Goal: Information Seeking & Learning: Check status

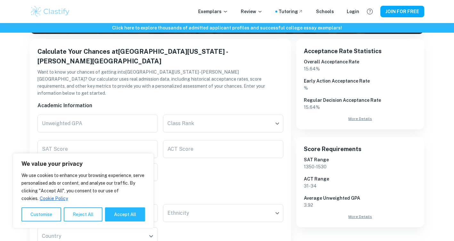
scroll to position [103, 0]
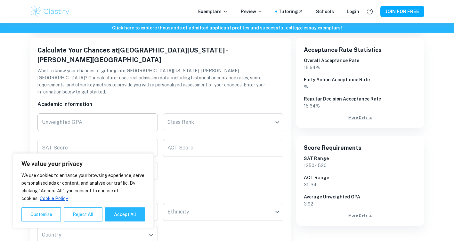
click at [94, 113] on input "Unweighted GPA" at bounding box center [97, 122] width 120 height 18
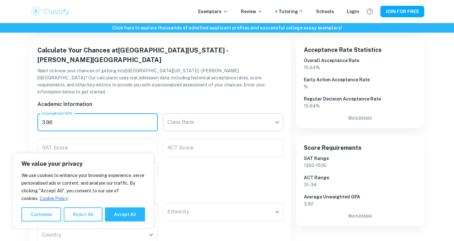
type input "3.96"
click at [194, 110] on body "We value your privacy We use cookies to enhance your browsing experience, serve…" at bounding box center [227, 41] width 454 height 241
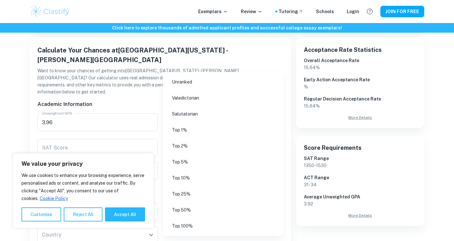
click at [128, 85] on div at bounding box center [227, 120] width 454 height 241
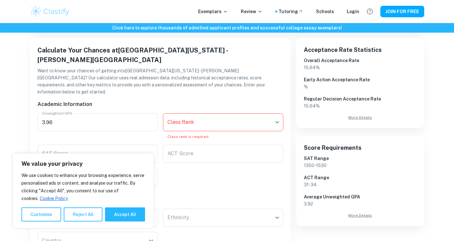
click at [174, 145] on input "ACT Score" at bounding box center [223, 154] width 120 height 18
click at [115, 145] on input "SAT Score" at bounding box center [97, 154] width 120 height 18
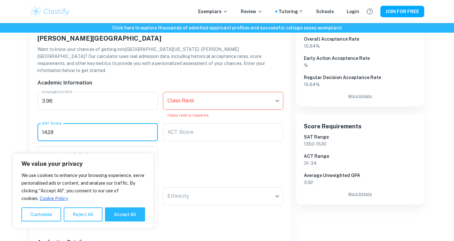
scroll to position [125, 0]
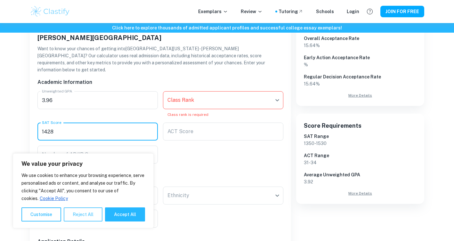
type input "1428"
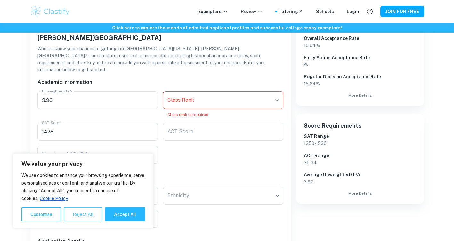
click at [82, 218] on button "Reject All" at bounding box center [83, 215] width 39 height 14
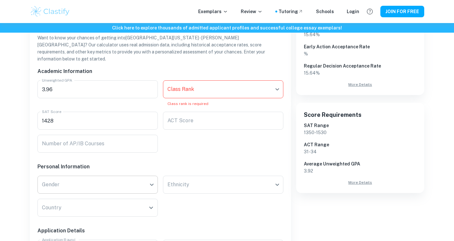
scroll to position [152, 0]
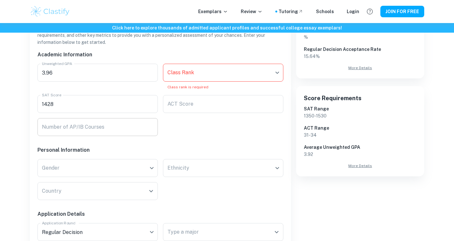
click at [76, 118] on input "Number of AP/IB Courses" at bounding box center [97, 127] width 120 height 18
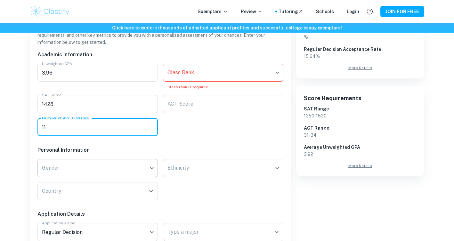
type input "11"
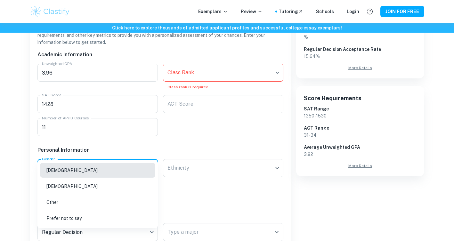
click at [92, 190] on li "[DEMOGRAPHIC_DATA]" at bounding box center [97, 186] width 115 height 15
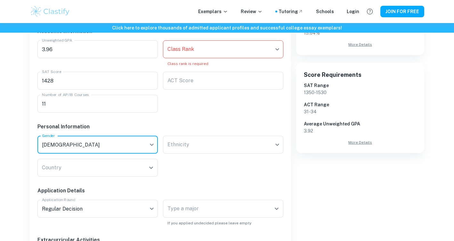
scroll to position [182, 0]
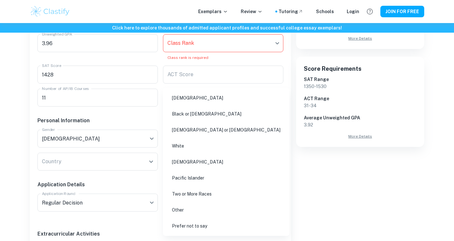
click at [190, 102] on li "[DEMOGRAPHIC_DATA]" at bounding box center [226, 98] width 121 height 15
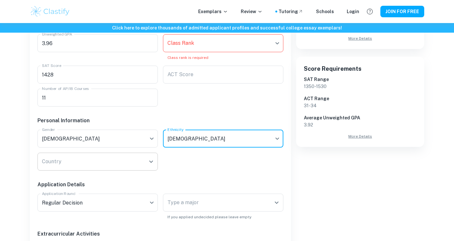
click at [109, 156] on input "Country" at bounding box center [92, 162] width 105 height 12
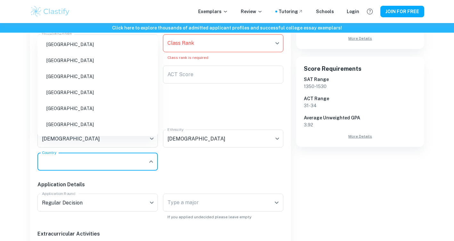
type input "[GEOGRAPHIC_DATA]"
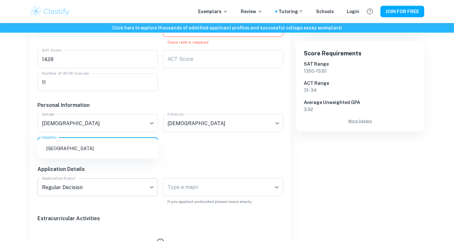
scroll to position [211, 0]
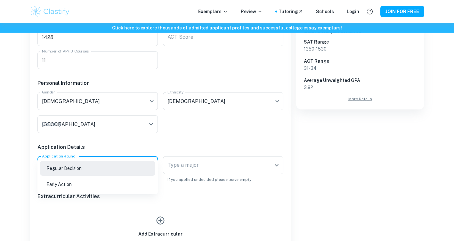
scroll to position [218, 0]
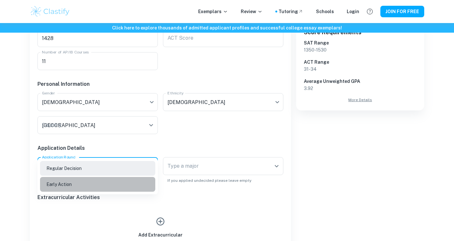
click at [79, 186] on li "Early Action" at bounding box center [97, 184] width 115 height 15
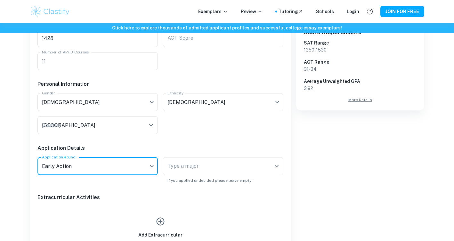
click at [180, 160] on input "Type a major" at bounding box center [218, 166] width 105 height 12
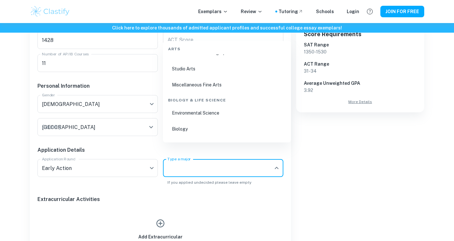
scroll to position [277, 0]
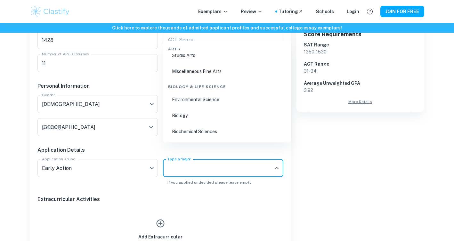
click at [190, 116] on li "Biology" at bounding box center [227, 115] width 123 height 15
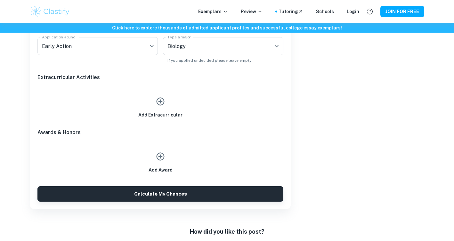
scroll to position [342, 0]
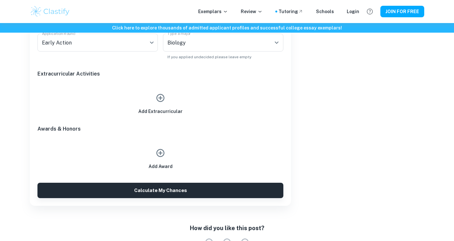
click at [159, 93] on icon "button" at bounding box center [161, 98] width 10 height 10
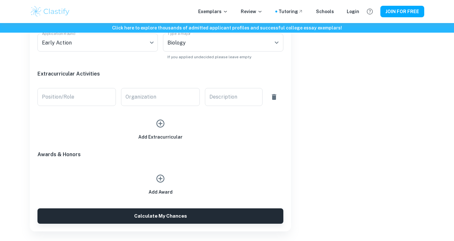
click at [107, 83] on div "Position/Role Position/Role" at bounding box center [74, 94] width 84 height 23
click at [107, 88] on input "Position/Role" at bounding box center [76, 97] width 79 height 18
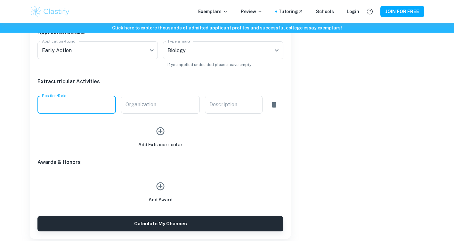
scroll to position [332, 0]
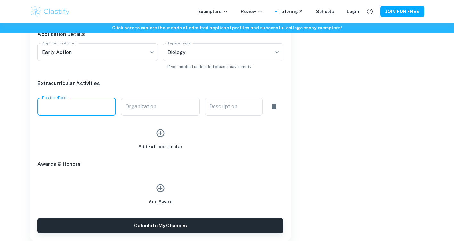
paste input "JV team captain (9th and 10th grade); Varsity Player (11th grade)"
type input "JV team captain (9th and 10th grade); Varsity Player (11th grade)"
click at [163, 98] on input "Organization" at bounding box center [160, 107] width 79 height 18
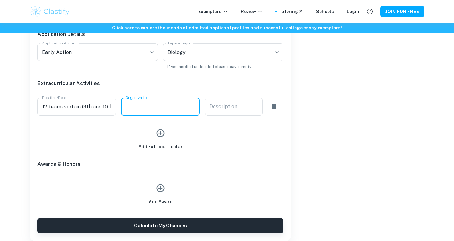
paste input "Field Hockey, [GEOGRAPHIC_DATA]"
type input "Field Hockey, [GEOGRAPHIC_DATA]"
click at [233, 103] on textarea "Description" at bounding box center [234, 106] width 49 height 7
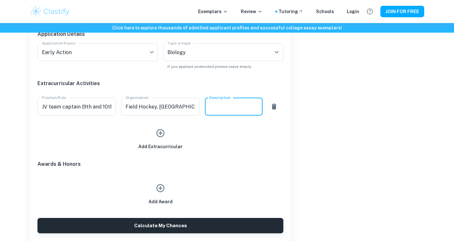
paste textarea "Led practices; organized warm-up activities; competed in tournaments; recruited…"
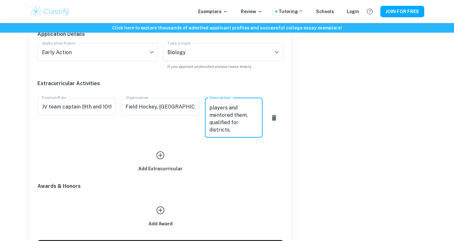
type textarea "Led practices; organized warm-up activities; competed in tournaments; recruited…"
click at [173, 148] on div "Add Extracurricular" at bounding box center [160, 160] width 44 height 24
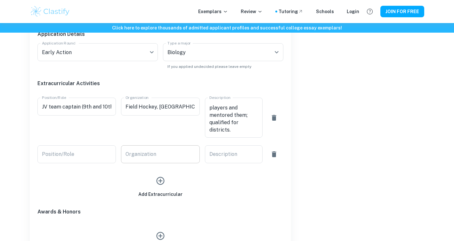
click at [155, 145] on input "Organization" at bounding box center [160, 154] width 79 height 18
click at [84, 145] on input "Position/Role" at bounding box center [76, 154] width 79 height 18
paste input "Founder/President"
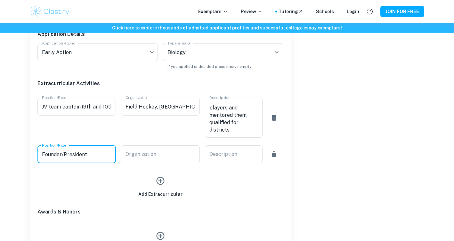
type input "Founder/President"
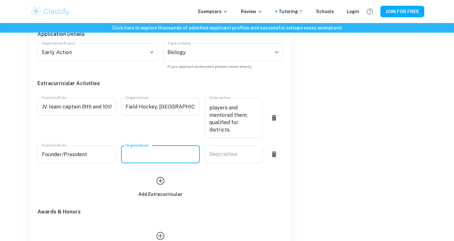
click at [178, 145] on input "Organization" at bounding box center [160, 154] width 79 height 18
paste input "Humanity First School chapter, [GEOGRAPHIC_DATA]"
type input "Humanity First School chapter, [GEOGRAPHIC_DATA]"
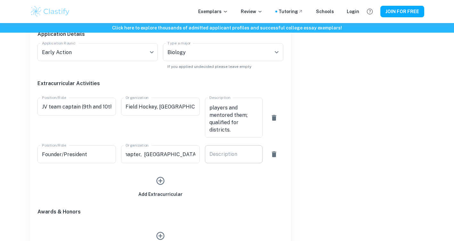
click at [222, 145] on div "x Description" at bounding box center [234, 154] width 58 height 18
paste textarea "Raised 20k+ for causes; collect & distribute used eyeglasses; envisioned a syst…"
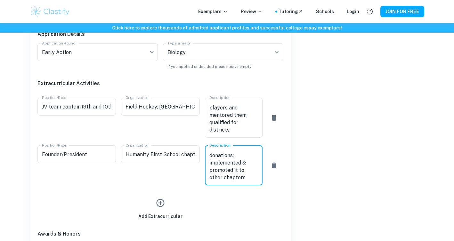
type textarea "Raised 20k+ for causes; collect & distribute used eyeglasses; envisioned a syst…"
click at [158, 196] on button "button" at bounding box center [160, 203] width 15 height 15
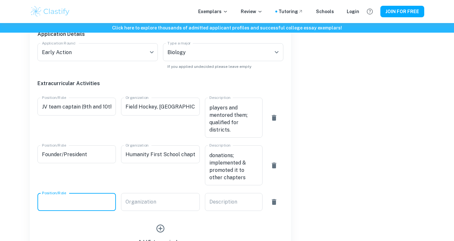
click at [89, 193] on input "Position/Role" at bounding box center [76, 202] width 79 height 18
paste input "Midwest Regional coordinator; Gift of Sight leade"
type input "Midwest Regional coordinator; Gift of Sight leader"
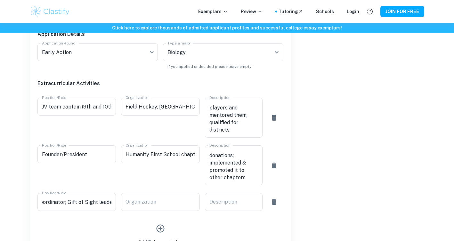
click at [155, 188] on div "Organization Organization" at bounding box center [158, 199] width 84 height 23
click at [157, 193] on input "Organization" at bounding box center [160, 202] width 79 height 18
paste input "Humanity First National Student Division"
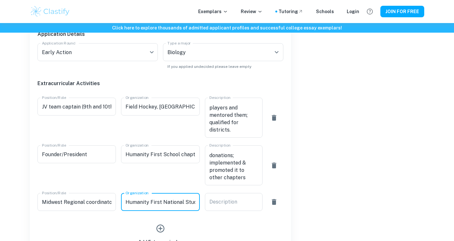
scroll to position [0, 28]
type input "Humanity First National Student Division"
click at [238, 199] on textarea "Description" at bounding box center [234, 202] width 49 height 7
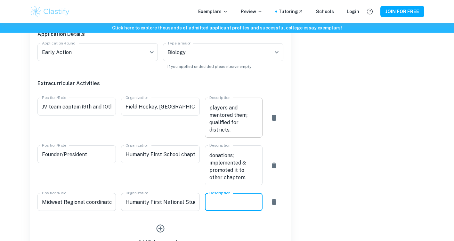
paste textarea "Guide & provide resources to 50+ HFSO; help students start new chapters; grew n…"
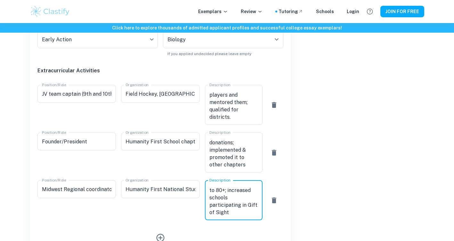
scroll to position [374, 0]
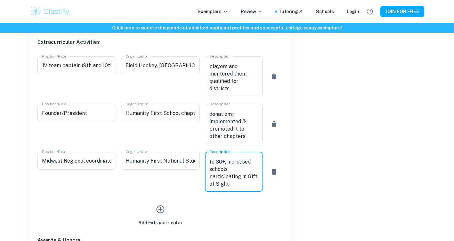
type textarea "Guide & provide resources to 50+ HFSO; help students start new chapters; grew n…"
click at [159, 206] on icon "button" at bounding box center [161, 210] width 8 height 8
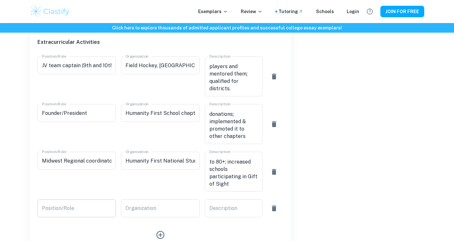
click at [94, 200] on input "Position/Role" at bounding box center [76, 209] width 79 height 18
paste input "Striker; Soccer player"
type input "Striker; Soccer player"
click at [152, 200] on input "Organization" at bounding box center [160, 209] width 79 height 18
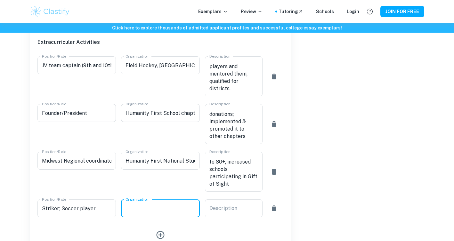
paste input "Freshman Soccer, [GEOGRAPHIC_DATA]"
type input "Freshman Soccer, [GEOGRAPHIC_DATA]"
click at [235, 200] on div "x Description" at bounding box center [234, 209] width 58 height 18
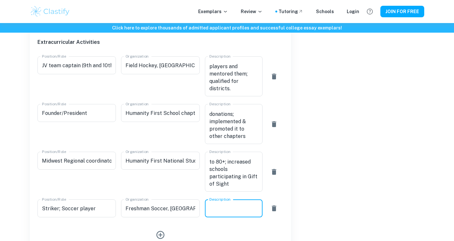
paste textarea "Represented high school in tournaments; participated in team bonding events; at…"
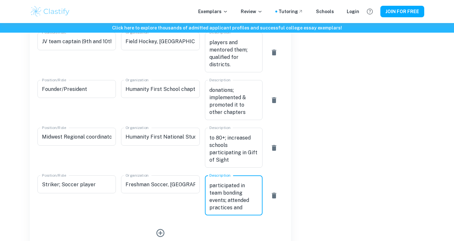
scroll to position [427, 0]
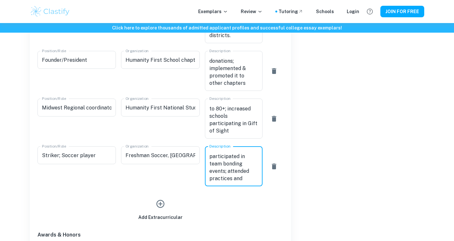
type textarea "Represented high school in tournaments; participated in team bonding events; at…"
click at [166, 197] on div "Add Extracurricular" at bounding box center [160, 209] width 44 height 24
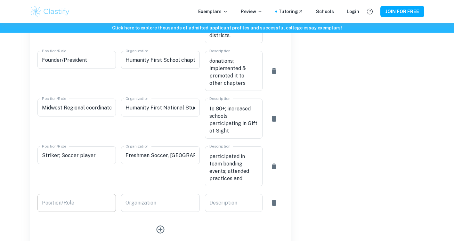
click at [69, 194] on input "Position/Role" at bounding box center [76, 203] width 79 height 18
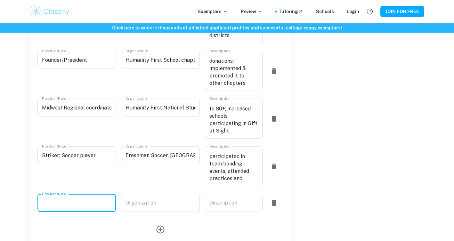
paste input "Intern"
type input "Intern"
click at [148, 194] on input "Organization" at bounding box center [160, 203] width 79 height 18
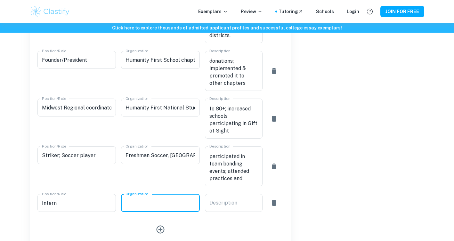
paste input "Northville Dental Associates"
type input "Northville Dental Associates"
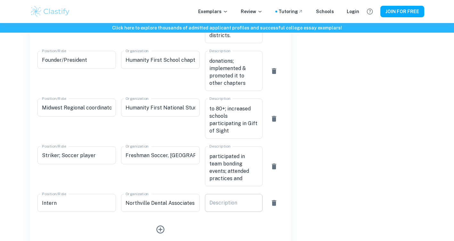
click at [247, 194] on div "x Description" at bounding box center [234, 203] width 58 height 18
paste textarea "Shadowed dentist; filled perio charts; cleaned and organized dental instruments…"
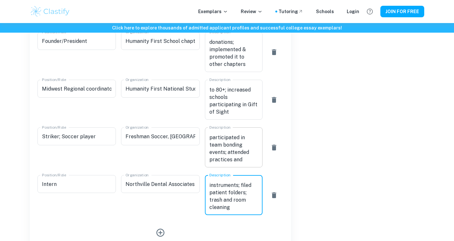
scroll to position [473, 0]
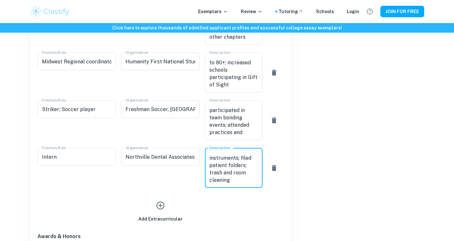
type textarea "Shadowed dentist; filled perio charts; cleaned and organized dental instruments…"
click at [158, 201] on icon "button" at bounding box center [161, 206] width 10 height 10
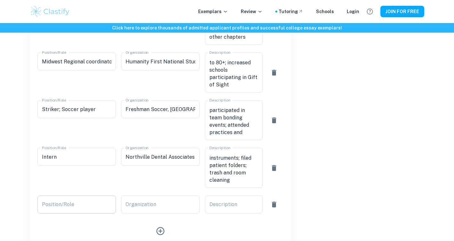
click at [101, 196] on input "Position/Role" at bounding box center [76, 205] width 79 height 18
paste input "[MEDICAL_DATA] Research Assistant"
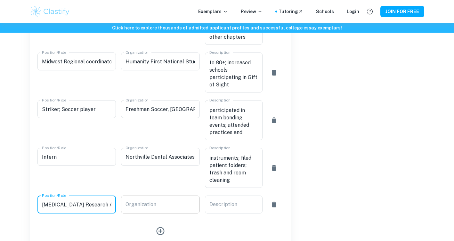
type input "[MEDICAL_DATA] Research Assistant"
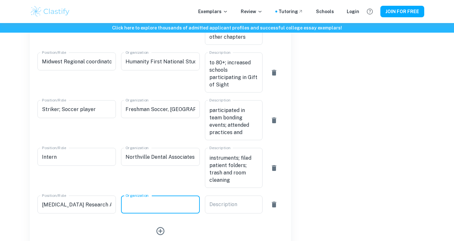
click at [157, 196] on input "Organization" at bounding box center [160, 205] width 79 height 18
paste input "[MEDICAL_DATA] Research, [PERSON_NAME][GEOGRAPHIC_DATA]"
type input "[MEDICAL_DATA] Research, [PERSON_NAME][GEOGRAPHIC_DATA]"
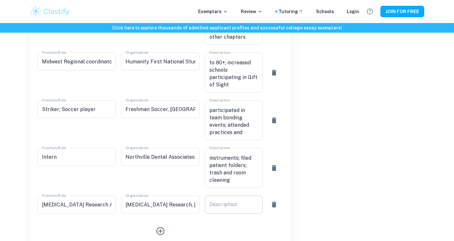
click at [223, 197] on div "x Description" at bounding box center [234, 205] width 58 height 18
paste textarea "Shadow researchers in a [MEDICAL_DATA] biology lab; observe and participate in …"
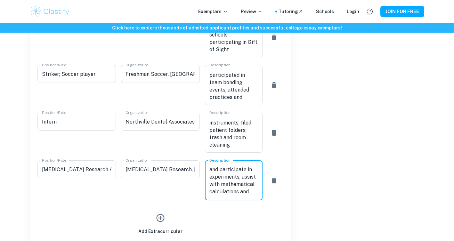
scroll to position [517, 0]
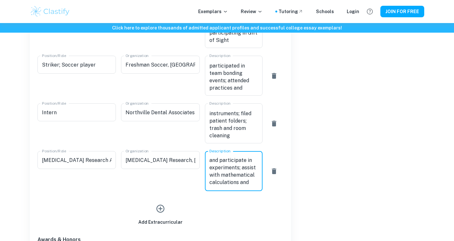
type textarea "Shadow researchers in a [MEDICAL_DATA] biology lab; observe and participate in …"
click at [159, 196] on div "Add Extracurricular" at bounding box center [160, 210] width 246 height 29
click at [160, 205] on icon "button" at bounding box center [161, 209] width 8 height 8
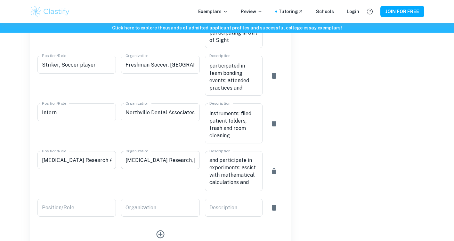
click at [81, 194] on div "Position/Role Position/Role" at bounding box center [74, 205] width 84 height 23
click at [87, 199] on input "Position/Role" at bounding box center [76, 208] width 79 height 18
paste input "Student"
type input "Student"
click at [122, 199] on input "Organization" at bounding box center [160, 208] width 79 height 18
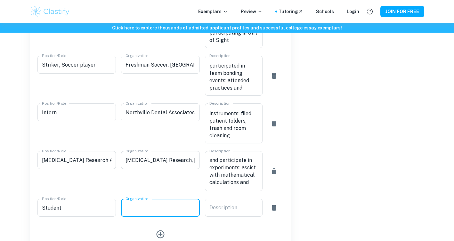
paste input "IBP personal project, [GEOGRAPHIC_DATA]"
type input "IBP personal project, [GEOGRAPHIC_DATA]"
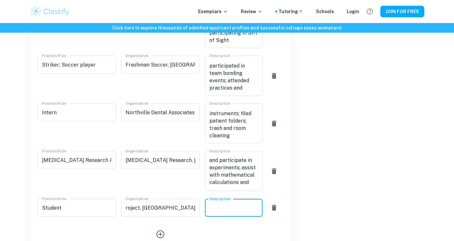
click at [221, 204] on textarea "Description" at bounding box center [234, 207] width 49 height 7
paste textarea "Created and launched a website promoting Humanity First; researched, developed,…"
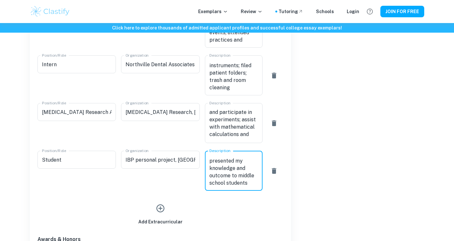
scroll to position [571, 0]
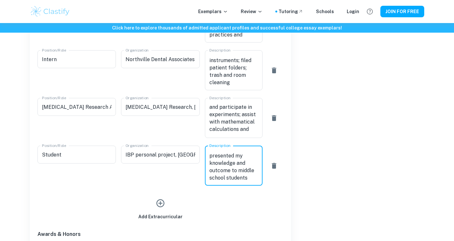
type textarea "Created and launched a website promoting Humanity First; researched, developed,…"
click at [158, 200] on icon "button" at bounding box center [161, 204] width 8 height 8
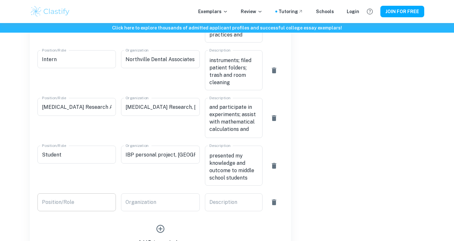
click at [95, 194] on input "Position/Role" at bounding box center [76, 203] width 79 height 18
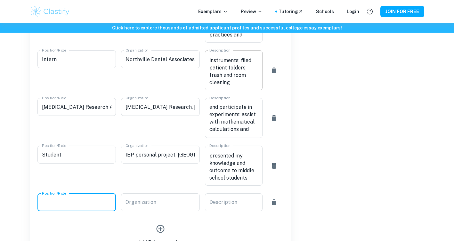
paste input "Member"
type input "Member"
click at [163, 194] on input "Organization" at bounding box center [160, 203] width 79 height 18
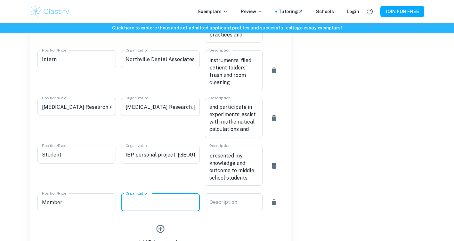
paste input "[DEMOGRAPHIC_DATA] Student Association, [GEOGRAPHIC_DATA]"
type input "[DEMOGRAPHIC_DATA] Student Association, [GEOGRAPHIC_DATA]"
click at [213, 199] on textarea "Description" at bounding box center [234, 202] width 49 height 7
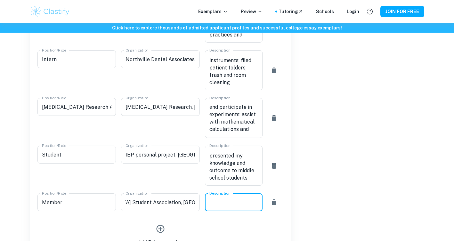
scroll to position [0, 0]
paste textarea "Organize cultural events; participate in weekly meetings; conduct conversations…"
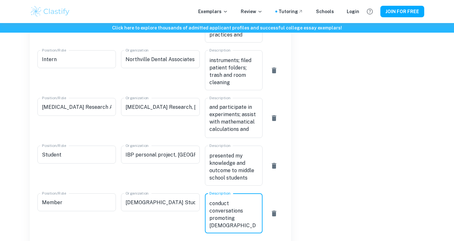
scroll to position [22, 0]
type textarea "Organize cultural events; participate in weekly meetings; conduct conversations…"
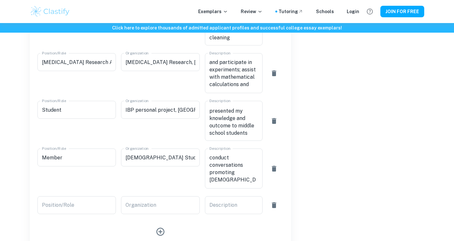
scroll to position [635, 0]
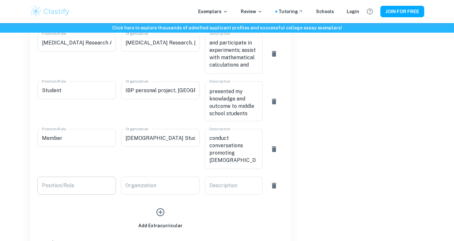
click at [89, 177] on input "Position/Role" at bounding box center [76, 186] width 79 height 18
paste input "Tutor"
type input "Tutor"
click at [155, 177] on input "Organization" at bounding box center [160, 186] width 79 height 18
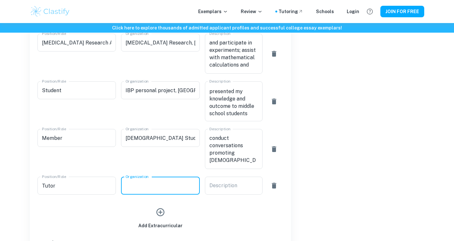
paste input "Kumon, Walled [GEOGRAPHIC_DATA][US_STATE]"
type input "Kumon, Walled [GEOGRAPHIC_DATA][US_STATE]"
click at [218, 177] on div "Description x Description" at bounding box center [234, 186] width 58 height 18
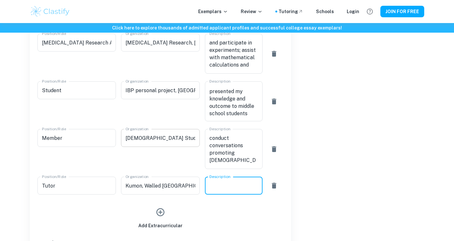
paste textarea "Tutored students through math and reading packets; graded homework; worked alon…"
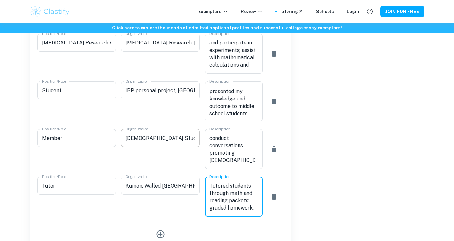
scroll to position [29, 0]
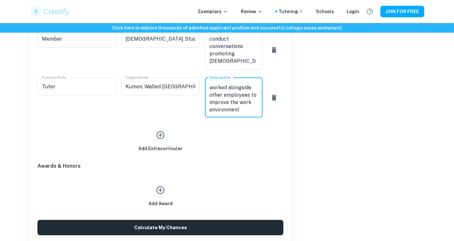
type textarea "Tutored students through math and reading packets; graded homework; worked alon…"
click at [140, 220] on button "Calculate My Chances" at bounding box center [160, 227] width 246 height 15
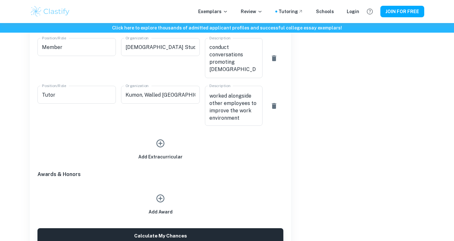
scroll to position [743, 0]
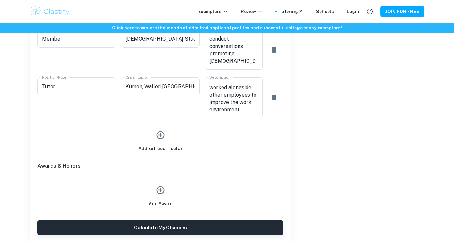
click at [167, 183] on div "Add Award" at bounding box center [161, 195] width 24 height 24
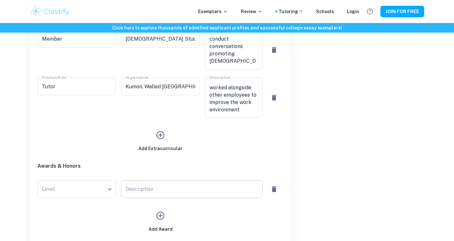
click at [154, 186] on textarea "Description" at bounding box center [192, 189] width 132 height 7
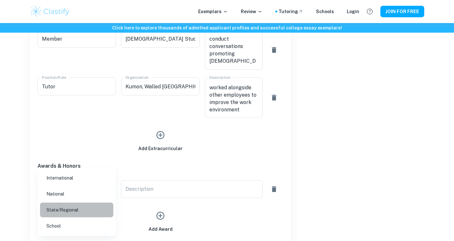
click at [72, 210] on li "State/Regional" at bounding box center [76, 210] width 73 height 15
type input "State/Regional"
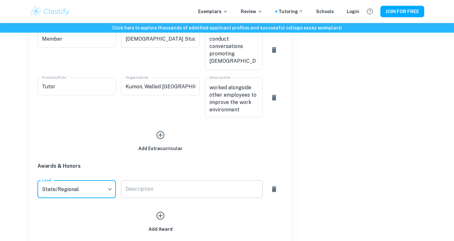
click at [179, 180] on div "x Description" at bounding box center [191, 189] width 141 height 18
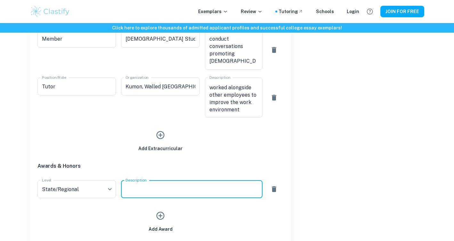
paste textarea "Hosa Public Health; Medical Innovation"
type textarea "Hosa Public Health; Medical Innovation"
click at [160, 212] on icon "button" at bounding box center [161, 216] width 8 height 8
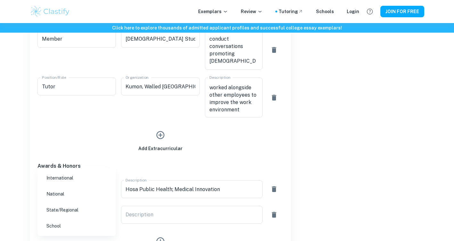
click at [75, 219] on ul "International National State/Regional School" at bounding box center [76, 202] width 79 height 68
click at [88, 226] on li "School" at bounding box center [76, 226] width 73 height 15
type input "School"
click at [140, 206] on div "x Description" at bounding box center [191, 215] width 141 height 18
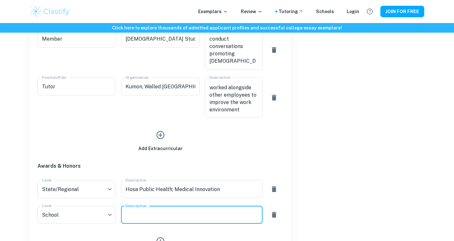
paste textarea "Ap Scholar with Honor"
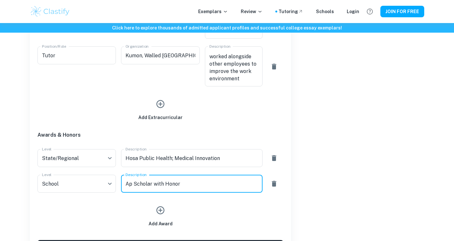
scroll to position [782, 0]
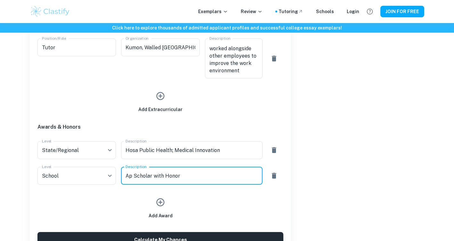
type textarea "Ap Scholar with Honor"
click at [157, 198] on icon "button" at bounding box center [161, 203] width 10 height 10
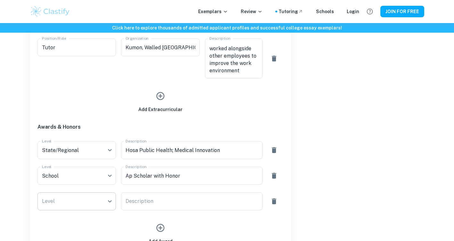
click at [90, 224] on li "School" at bounding box center [76, 226] width 73 height 15
type input "School"
click at [156, 187] on div "Description x Description" at bounding box center [189, 198] width 146 height 23
click at [156, 193] on div "x Description" at bounding box center [191, 202] width 141 height 18
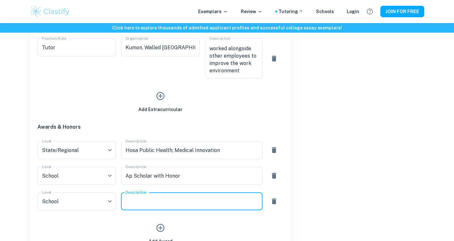
paste textarea "IB Middle Years Program - Personal Project"
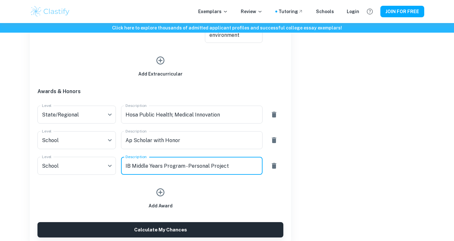
scroll to position [821, 0]
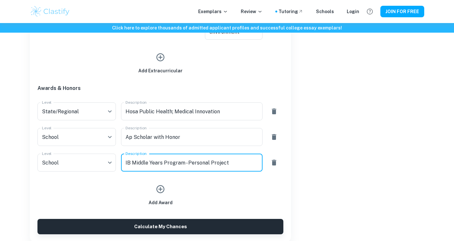
type textarea "IB Middle Years Program - Personal Project"
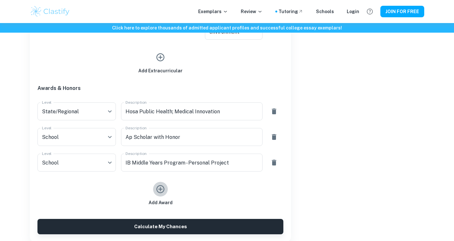
click at [162, 186] on icon "button" at bounding box center [161, 190] width 8 height 8
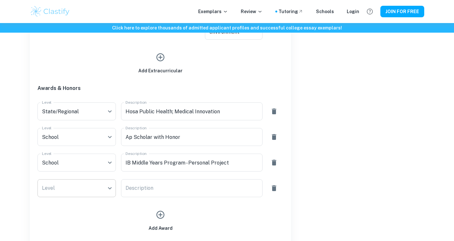
click at [51, 195] on li "National" at bounding box center [76, 194] width 73 height 15
type input "National"
click at [144, 179] on div "Description x Description" at bounding box center [191, 188] width 141 height 18
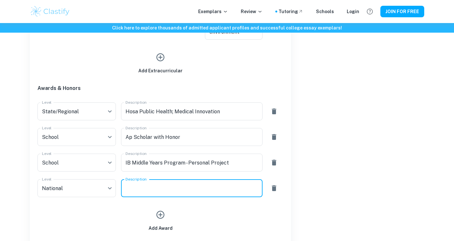
paste textarea "Humanity First best regional coordinator; best e-board;"
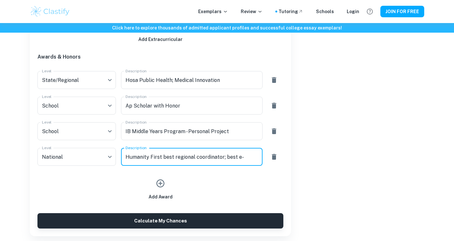
scroll to position [869, 0]
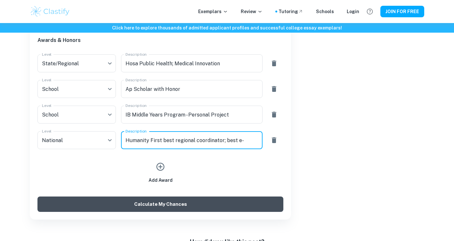
type textarea "Humanity First best regional coordinator; best e-board;"
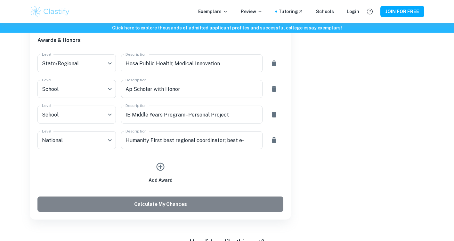
click at [152, 197] on button "Calculate My Chances" at bounding box center [160, 204] width 246 height 15
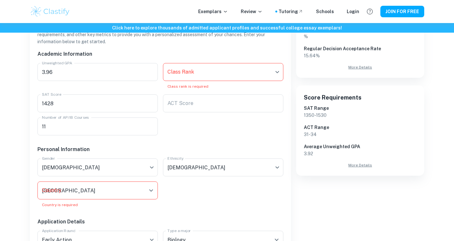
scroll to position [156, 0]
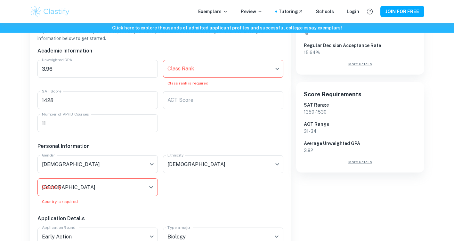
click at [135, 181] on input "[GEOGRAPHIC_DATA]" at bounding box center [92, 187] width 105 height 12
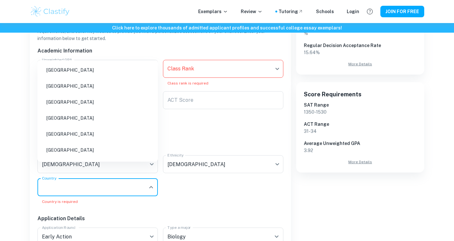
type input "[GEOGRAPHIC_DATA]"
type input "[DEMOGRAPHIC_DATA]"
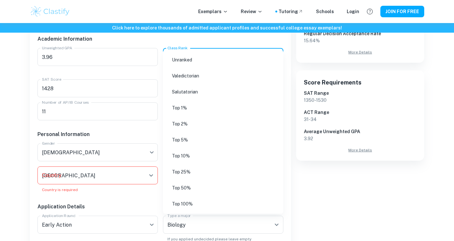
scroll to position [169, 0]
click at [201, 57] on li "Unranked" at bounding box center [223, 58] width 115 height 15
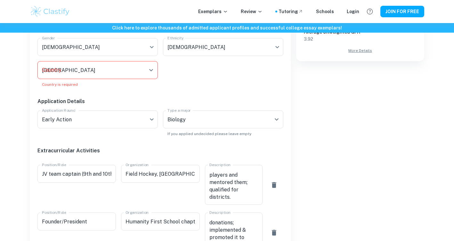
scroll to position [265, 0]
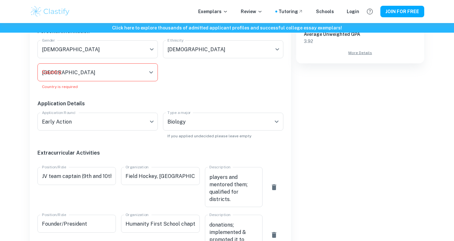
click at [147, 68] on button "Open" at bounding box center [151, 72] width 9 height 9
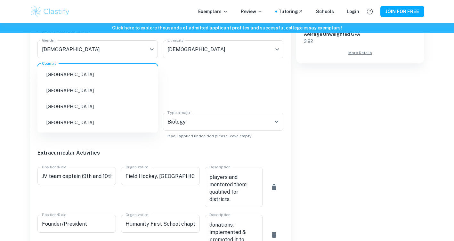
click at [61, 124] on li "[GEOGRAPHIC_DATA]" at bounding box center [97, 122] width 115 height 15
type input "Uni"
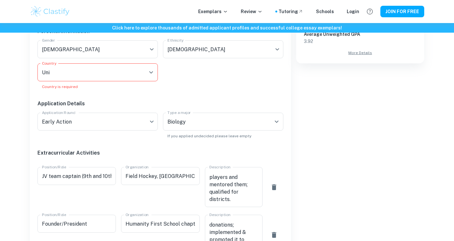
click at [130, 90] on div "Application Details" at bounding box center [157, 99] width 251 height 18
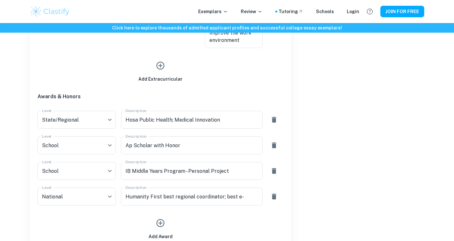
scroll to position [881, 0]
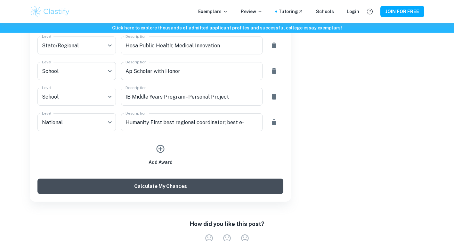
click at [153, 179] on button "Calculate My Chances" at bounding box center [160, 186] width 246 height 15
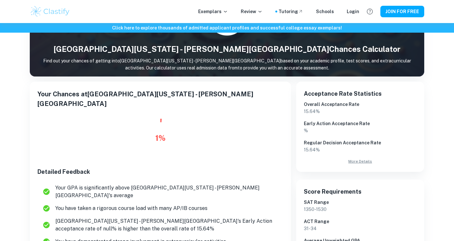
scroll to position [62, 0]
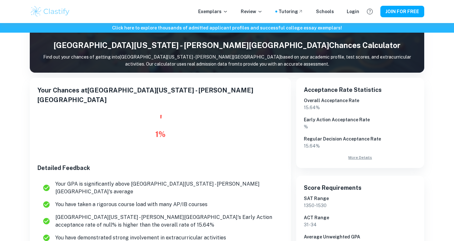
click at [160, 115] on icon at bounding box center [160, 134] width 38 height 38
click at [142, 96] on div "Your Chances at [GEOGRAPHIC_DATA][US_STATE] - [PERSON_NAME][GEOGRAPHIC_DATA] 1 …" at bounding box center [160, 202] width 246 height 233
click at [140, 94] on h5 "Your Chances at [GEOGRAPHIC_DATA][US_STATE][PERSON_NAME]" at bounding box center [160, 95] width 246 height 19
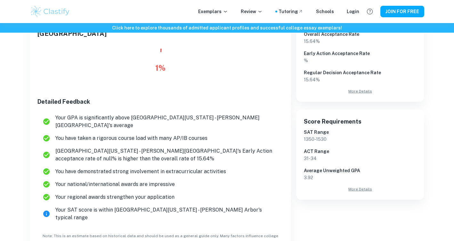
scroll to position [131, 0]
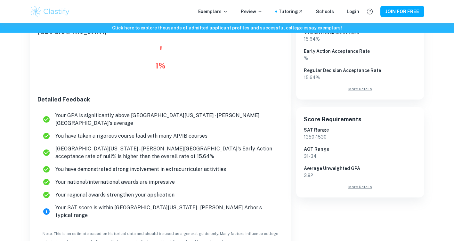
click at [45, 209] on icon at bounding box center [46, 212] width 6 height 6
click at [143, 95] on h6 "Detailed Feedback" at bounding box center [160, 99] width 246 height 9
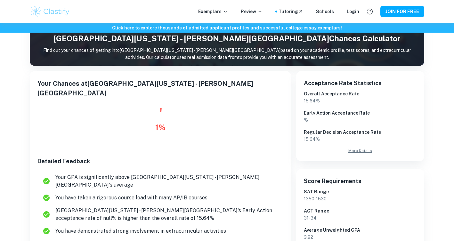
scroll to position [70, 0]
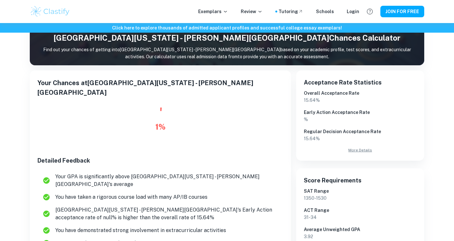
click at [352, 149] on link "More Details" at bounding box center [360, 150] width 113 height 6
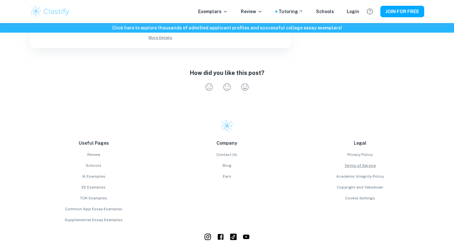
scroll to position [732, 0]
